Goal: Find specific page/section: Find specific page/section

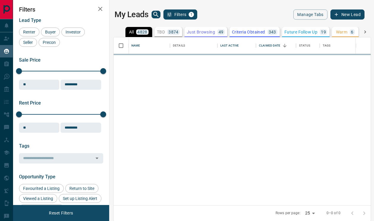
scroll to position [168, 257]
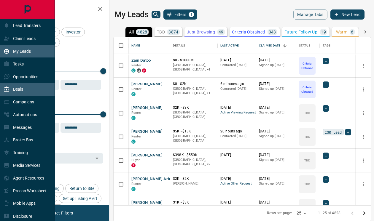
click at [27, 89] on div "Deals" at bounding box center [27, 89] width 55 height 13
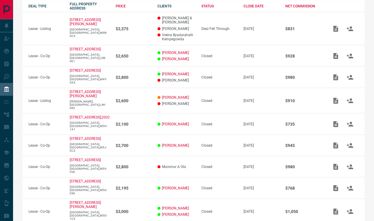
scroll to position [152, 0]
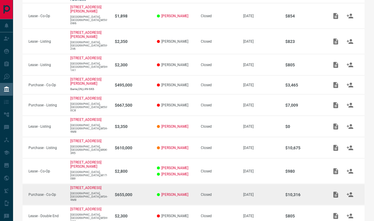
scroll to position [134, 0]
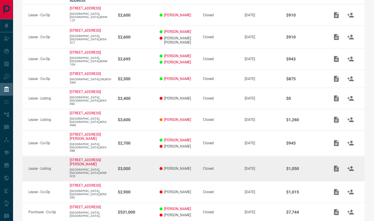
scroll to position [132, 0]
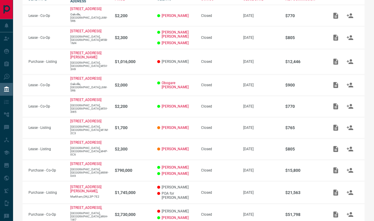
scroll to position [145, 0]
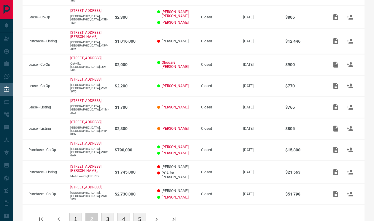
click at [123, 213] on button "4" at bounding box center [123, 219] width 12 height 12
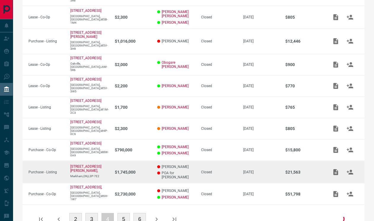
scroll to position [134, 0]
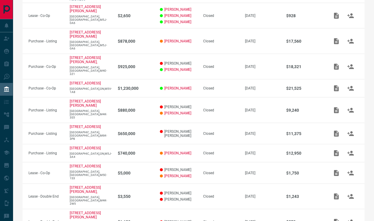
scroll to position [141, 0]
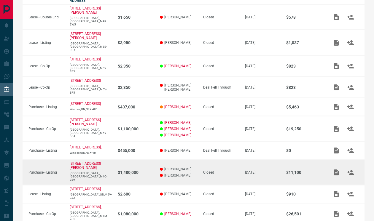
scroll to position [144, 0]
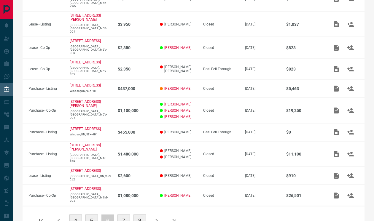
click at [123, 215] on button "7" at bounding box center [123, 221] width 12 height 12
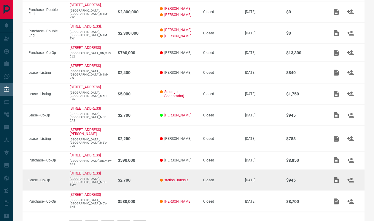
scroll to position [134, 0]
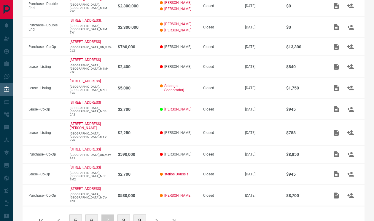
click at [126, 215] on button "8" at bounding box center [123, 221] width 12 height 12
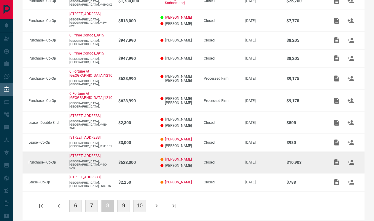
scroll to position [139, 0]
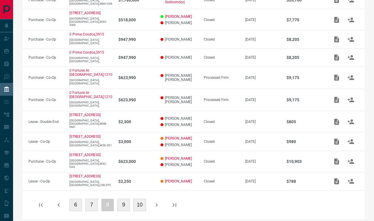
click at [121, 200] on button "9" at bounding box center [123, 205] width 12 height 12
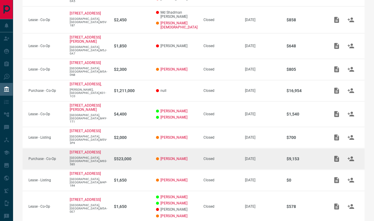
scroll to position [150, 0]
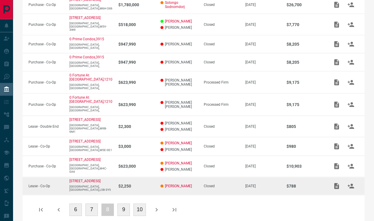
scroll to position [139, 0]
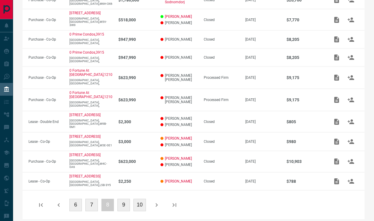
click at [90, 199] on button "7" at bounding box center [91, 205] width 12 height 12
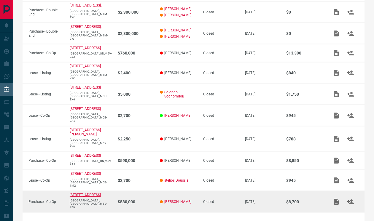
scroll to position [129, 0]
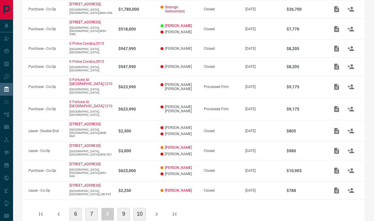
click at [125, 208] on button "9" at bounding box center [123, 214] width 12 height 12
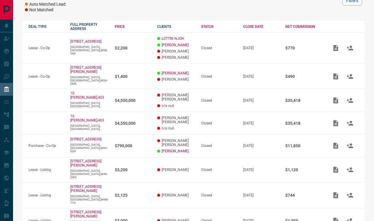
scroll to position [95, 0]
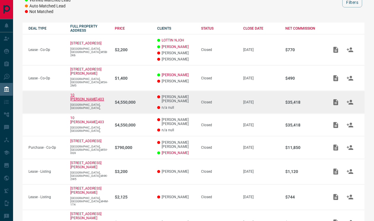
click at [89, 95] on p "10 [PERSON_NAME],403" at bounding box center [87, 97] width 34 height 8
click at [336, 99] on icon "Add / View Documents" at bounding box center [335, 102] width 7 height 7
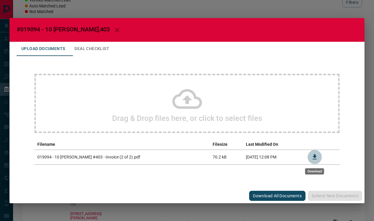
click at [314, 156] on icon "Download" at bounding box center [315, 157] width 4 height 5
click at [111, 30] on button "button" at bounding box center [117, 30] width 14 height 14
